Goal: Information Seeking & Learning: Learn about a topic

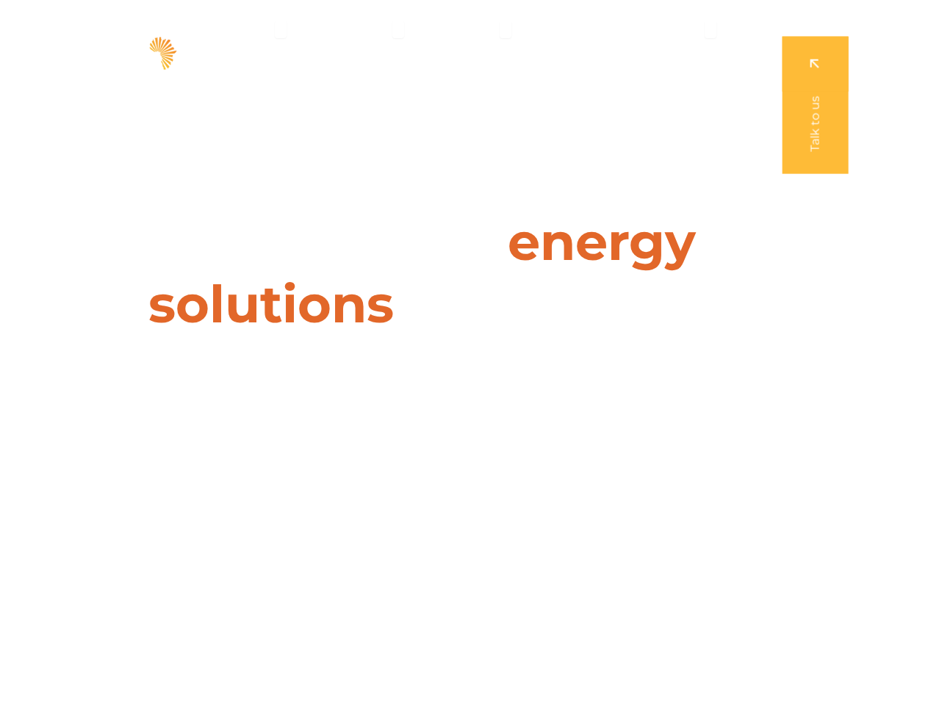
click at [464, 353] on div "Leaders in energy solutions for businesses" at bounding box center [464, 284] width 654 height 147
click at [253, 29] on span "Solutions" at bounding box center [243, 30] width 55 height 18
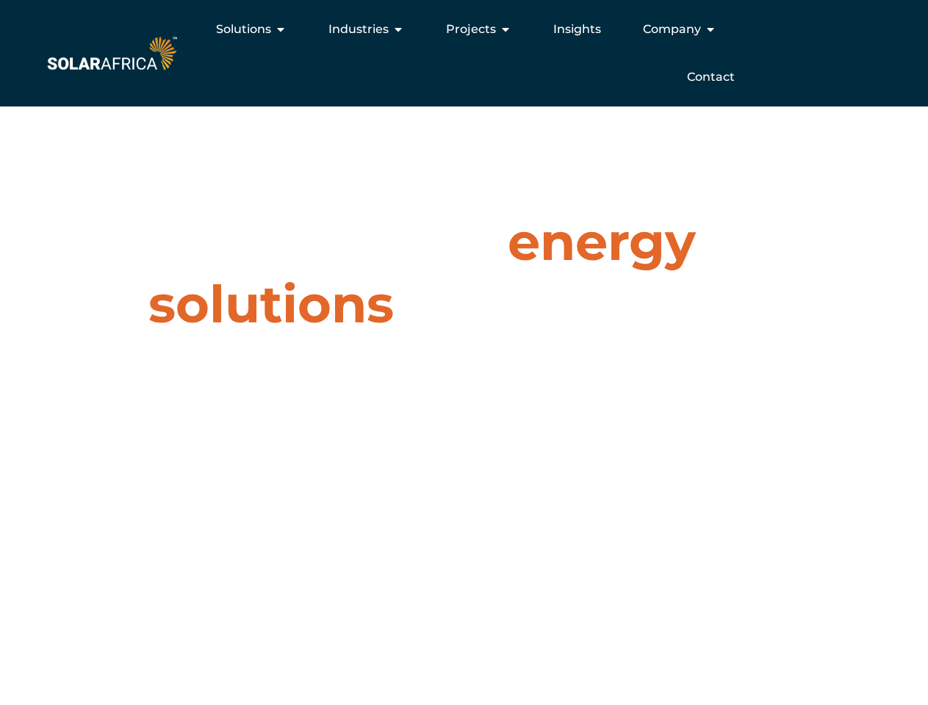
click at [368, 29] on span "Industries" at bounding box center [358, 30] width 60 height 18
